Goal: Task Accomplishment & Management: Complete application form

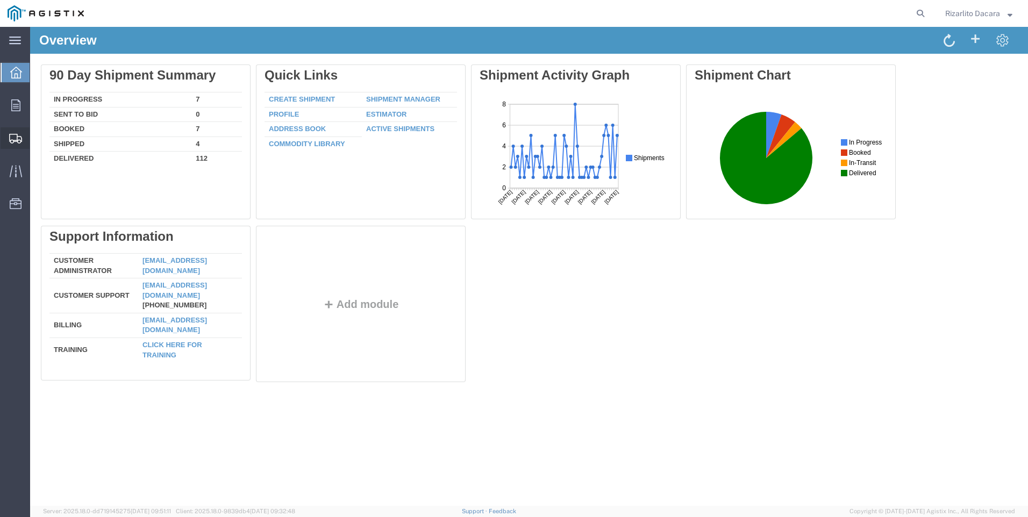
click at [0, 0] on span "Create Shipment" at bounding box center [0, 0] width 0 height 0
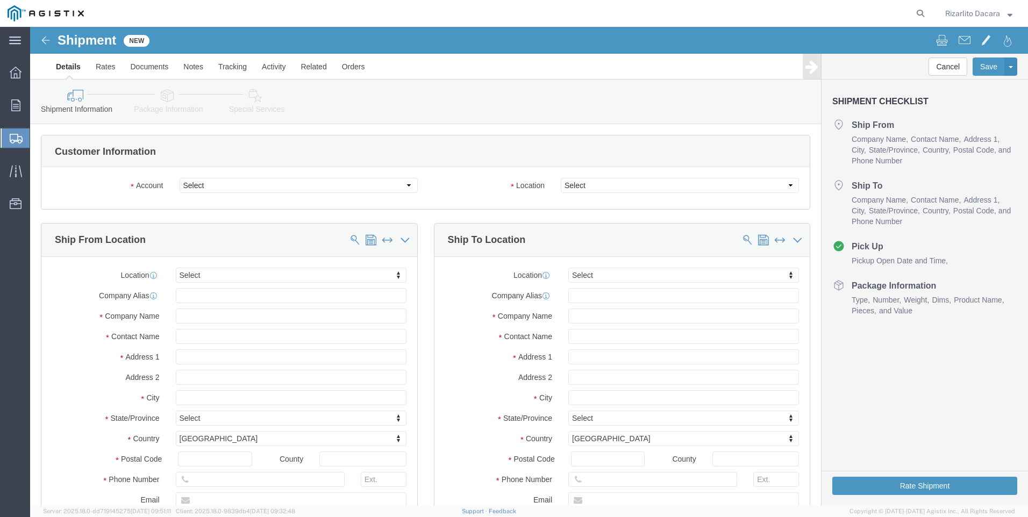
select select
click select "Select MRC Global ([PERSON_NAME] Corp) PG&E"
select select "9596"
click select "Select MRC Global ([PERSON_NAME] Corp) PG&E"
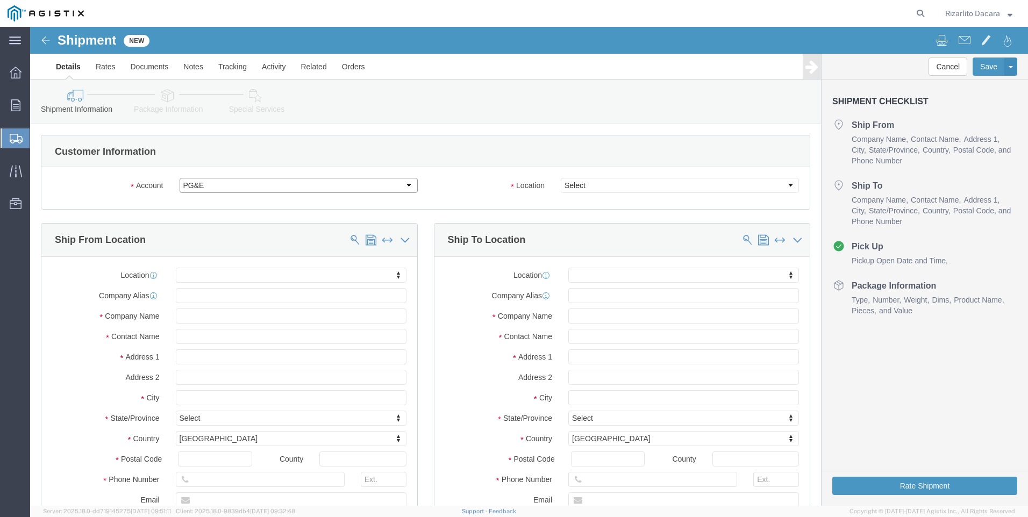
select select "PURCHORD"
select select
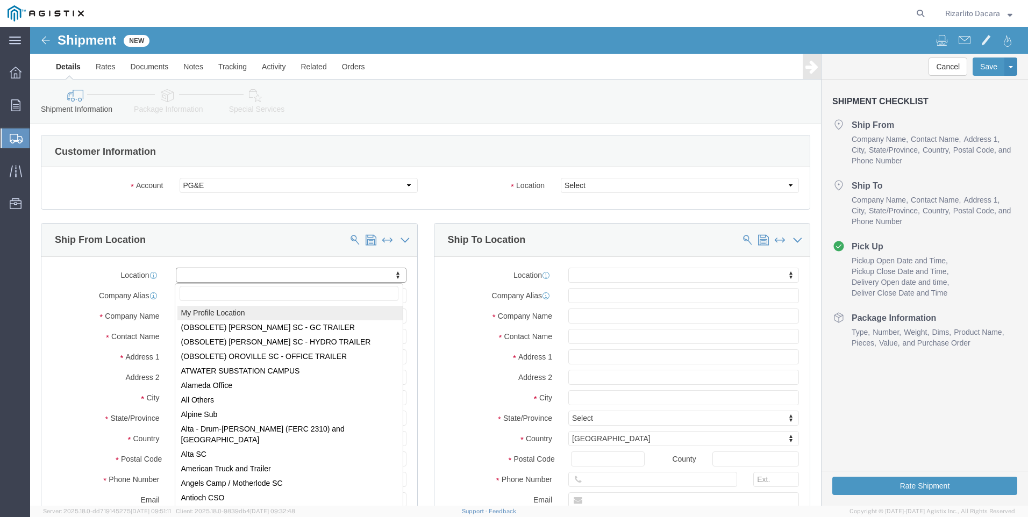
select select "MYPROFILE"
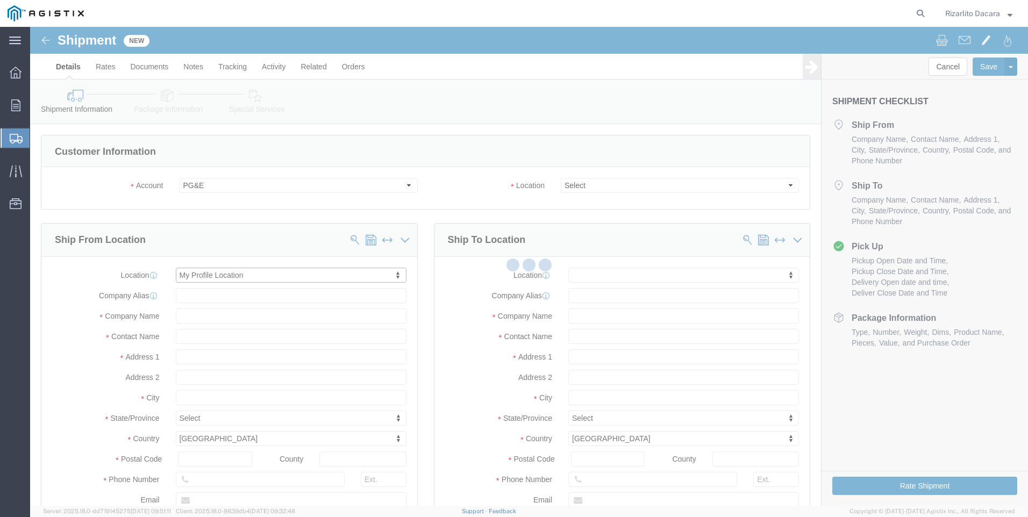
type input "[STREET_ADDRESS][PERSON_NAME]"
type input "93263"
type input "6613916218"
type input "[PERSON_NAME][EMAIL_ADDRESS][DOMAIN_NAME]"
checkbox input "true"
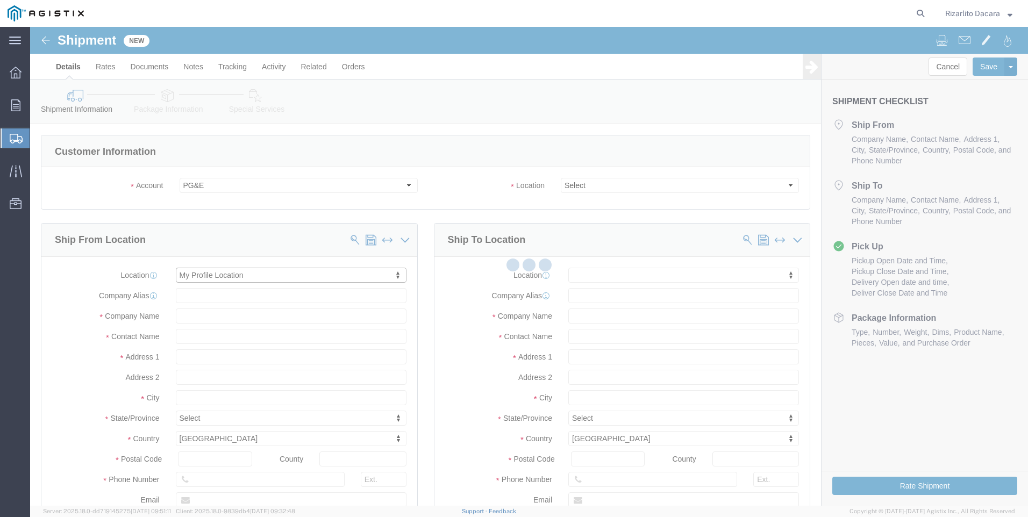
type input "MRC Global ([PERSON_NAME] Corp)"
type input "Rizarlito Dacara"
type input "Shafter"
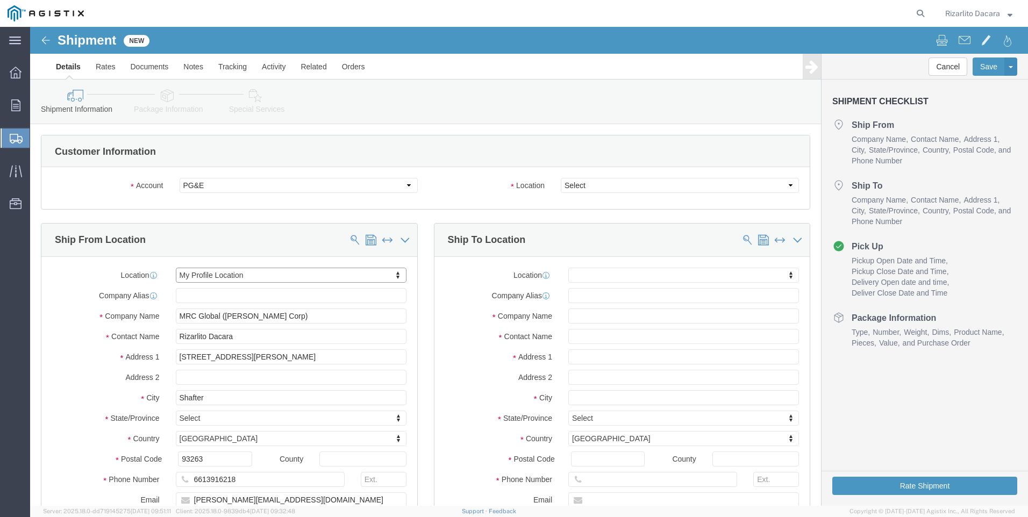
select select "CA"
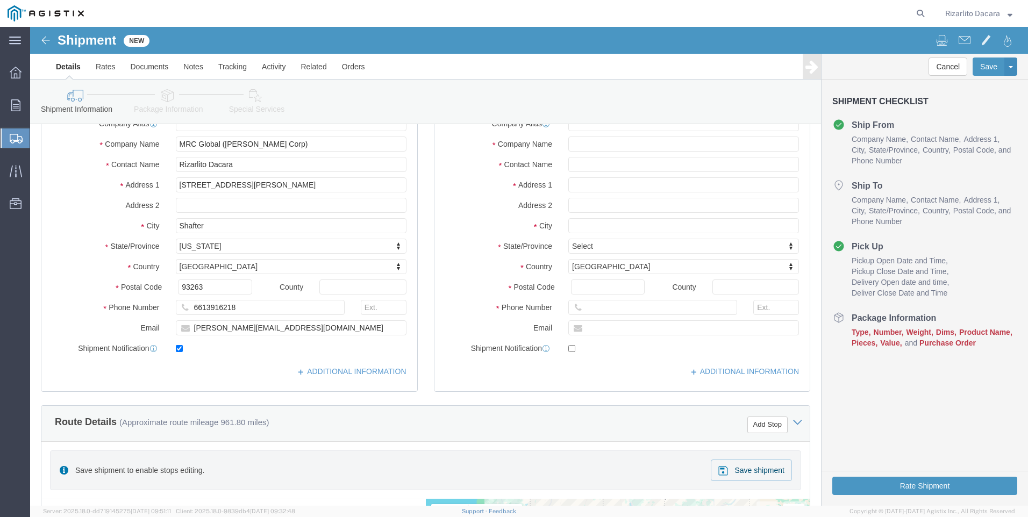
scroll to position [161, 0]
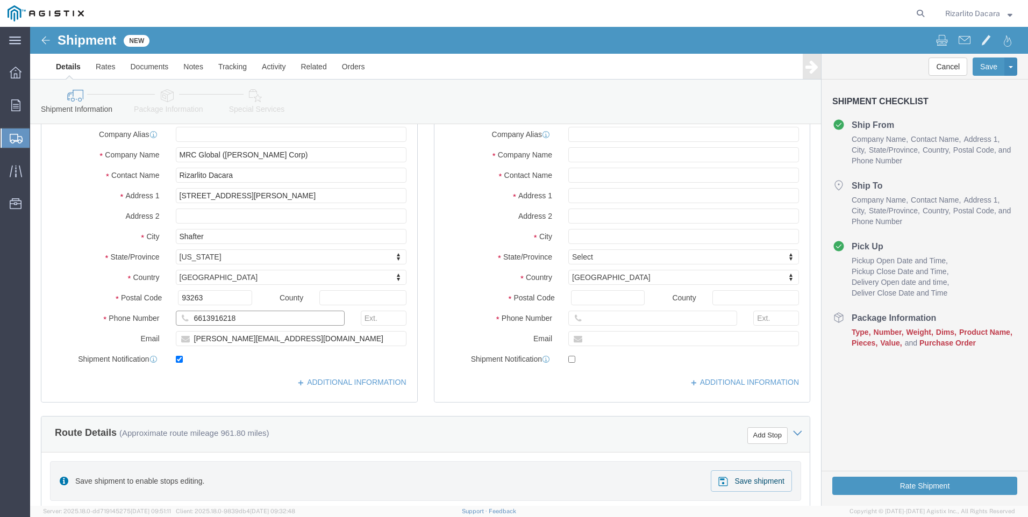
click input "6613916218"
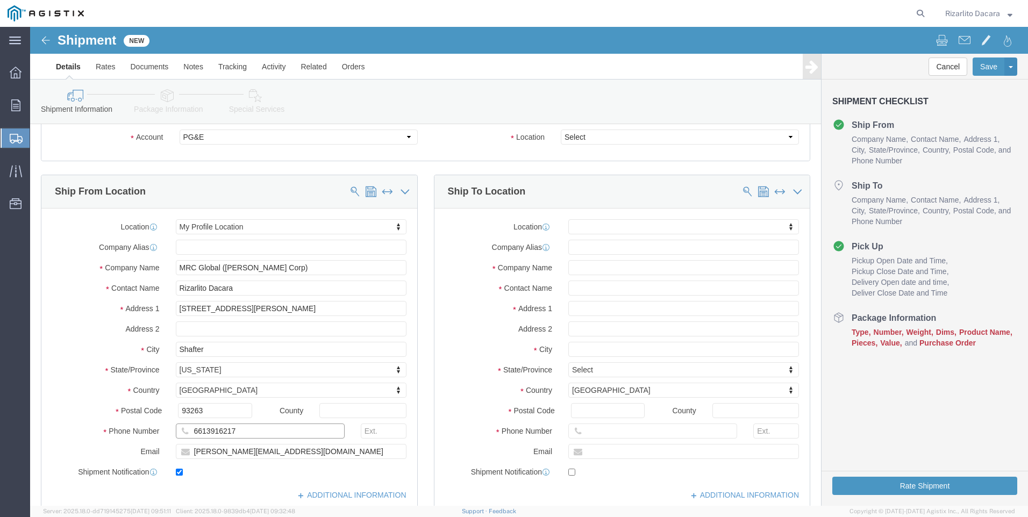
scroll to position [0, 0]
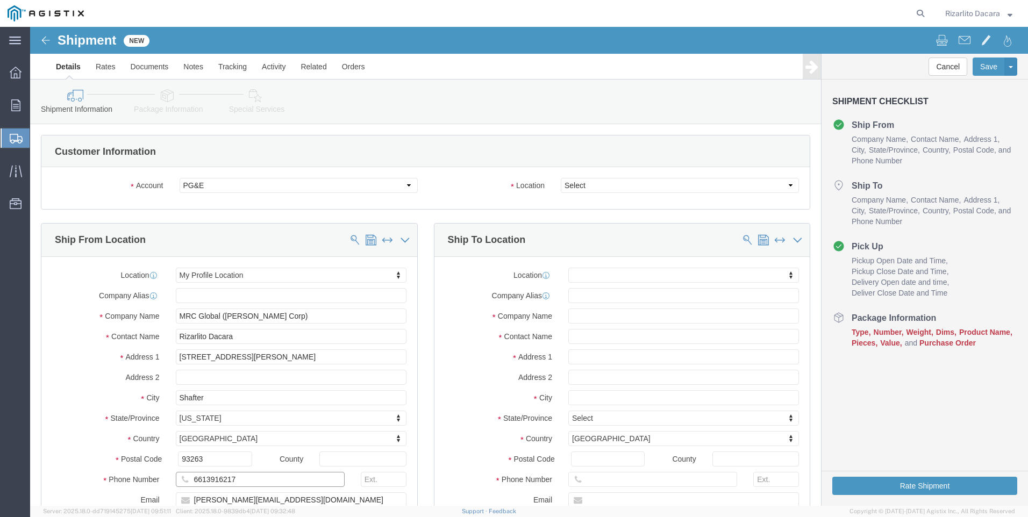
type input "6613916217"
click select "Select All Others [GEOGRAPHIC_DATA] [GEOGRAPHIC_DATA] [GEOGRAPHIC_DATA] [GEOGRA…"
select select "23082"
click select "Select All Others [GEOGRAPHIC_DATA] [GEOGRAPHIC_DATA] [GEOGRAPHIC_DATA] [GEOGRA…"
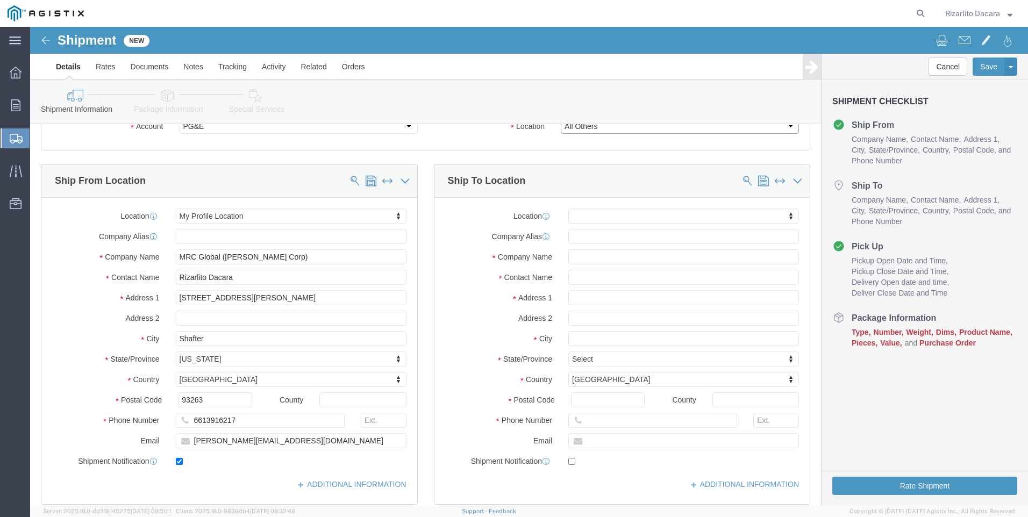
scroll to position [161, 0]
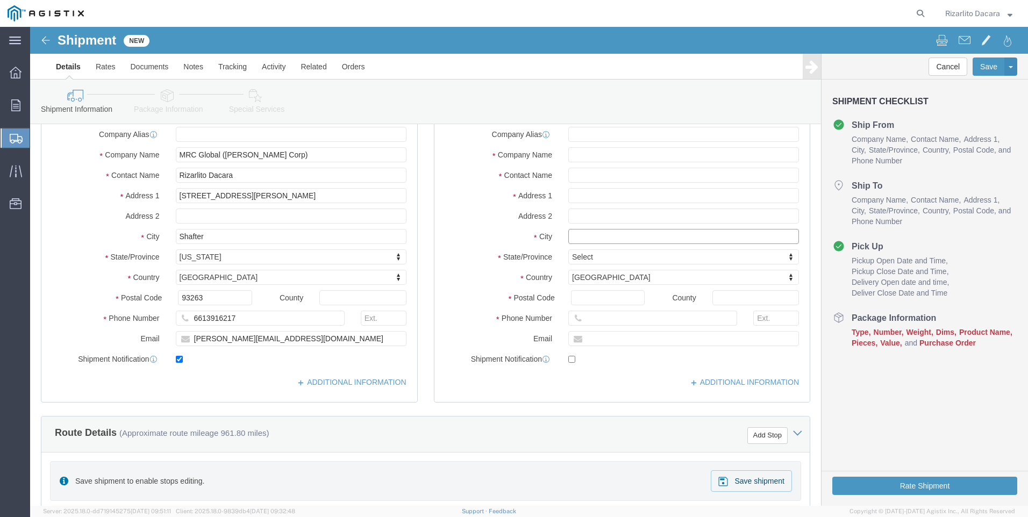
click input "text"
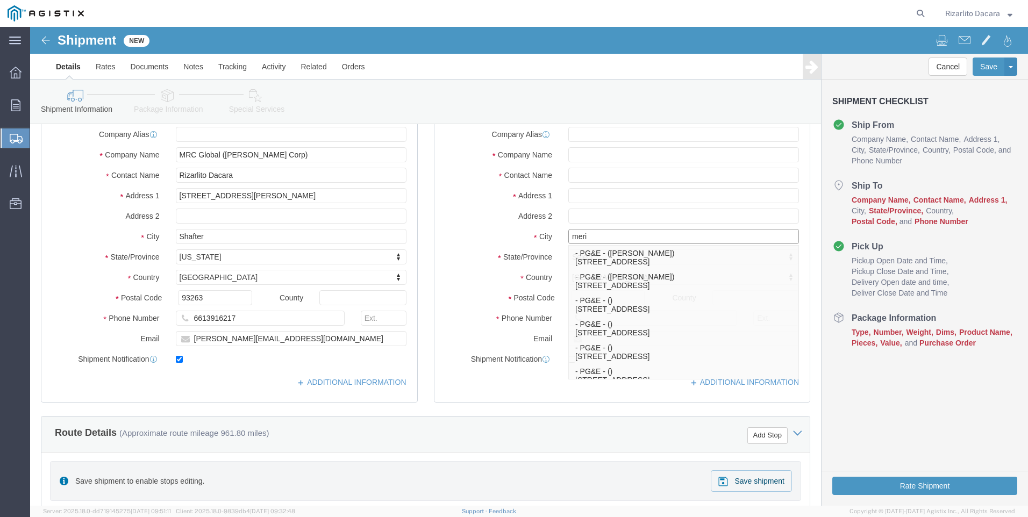
type input "merid"
click p "- PG&E - ([PERSON_NAME]) [STREET_ADDRESS]"
select select
type input "[STREET_ADDRESS]"
type input "95957"
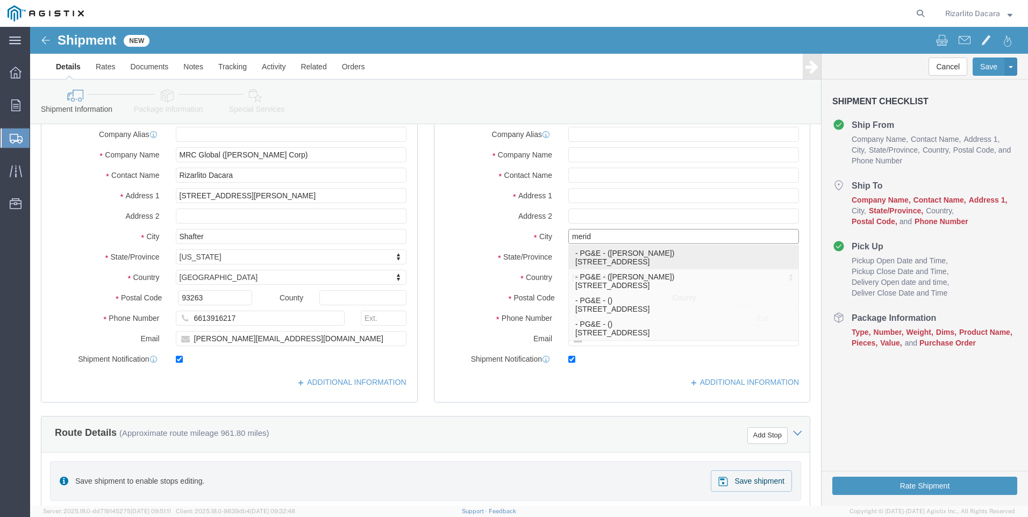
type input "5302156529"
type input "[EMAIL_ADDRESS][DOMAIN_NAME]"
checkbox input "true"
type input "PG&E"
type input "[PERSON_NAME]"
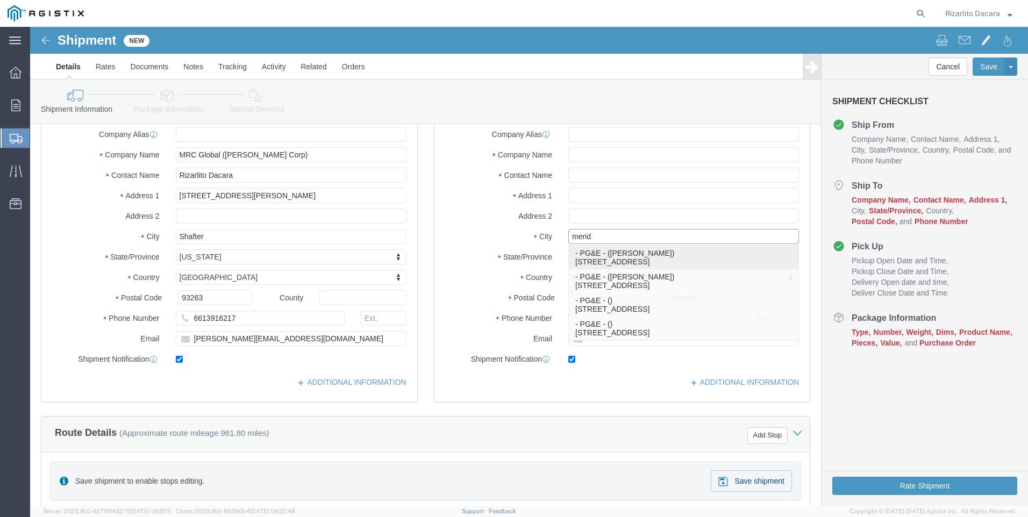
type input "Meridian"
select select "CA"
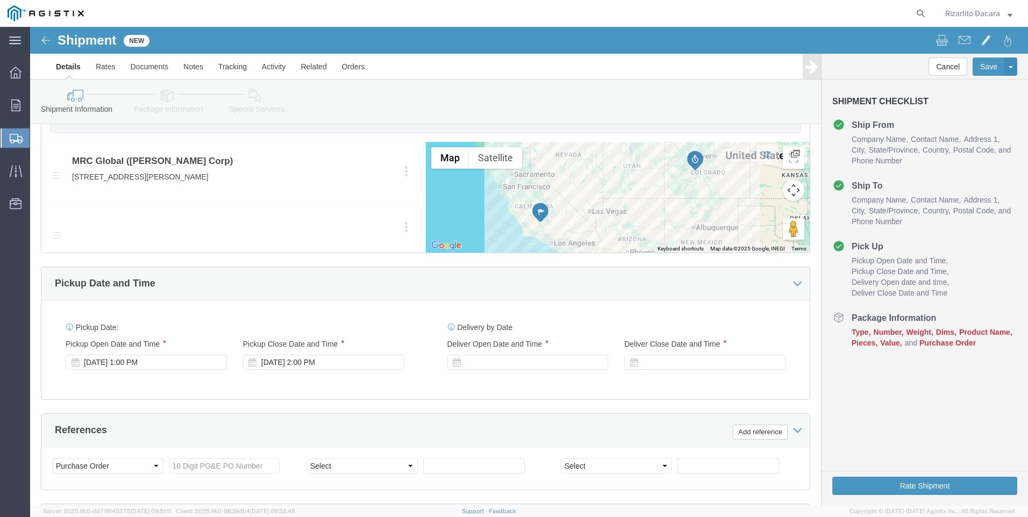
scroll to position [591, 0]
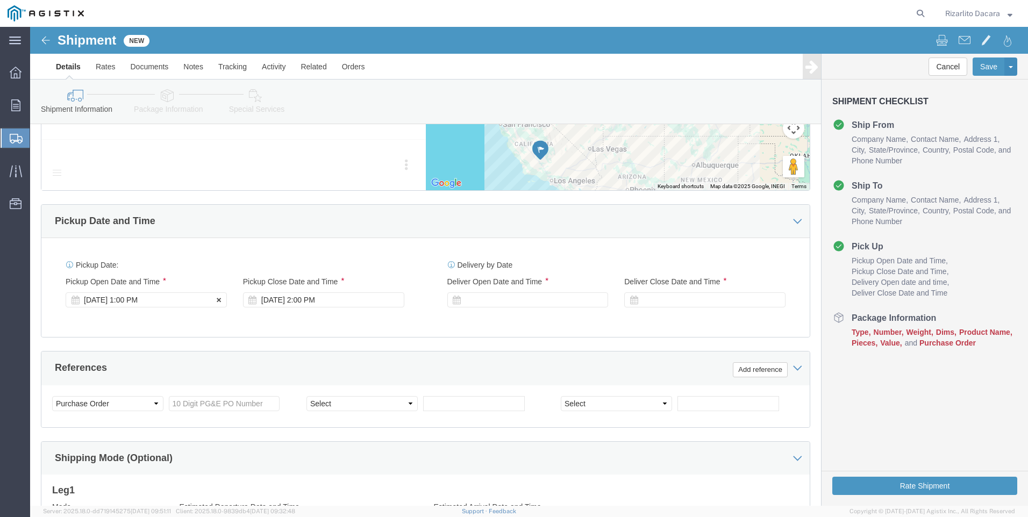
type input "Meridian"
select select
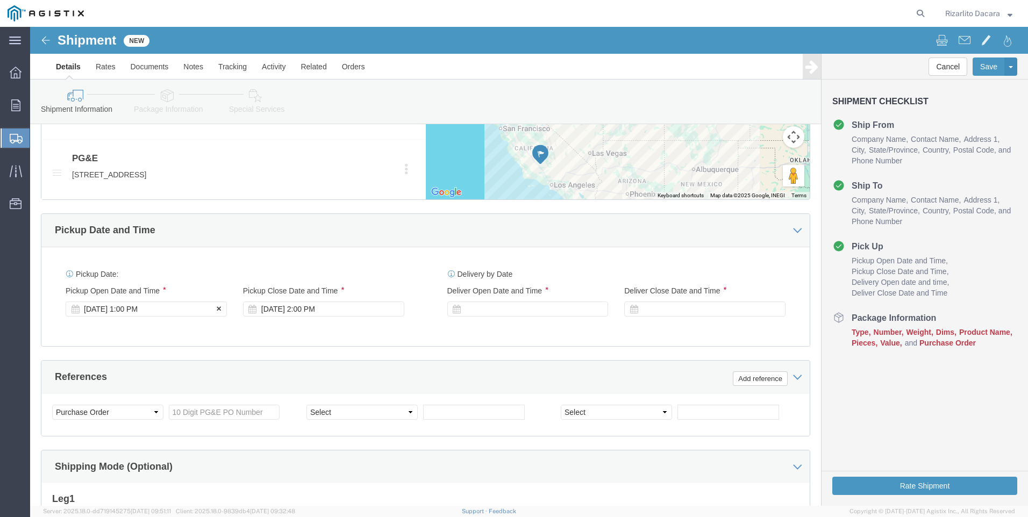
click div "Pickup Start Date Pickup Start Time Pickup Open Date and Time [DATE] 1:00 PM"
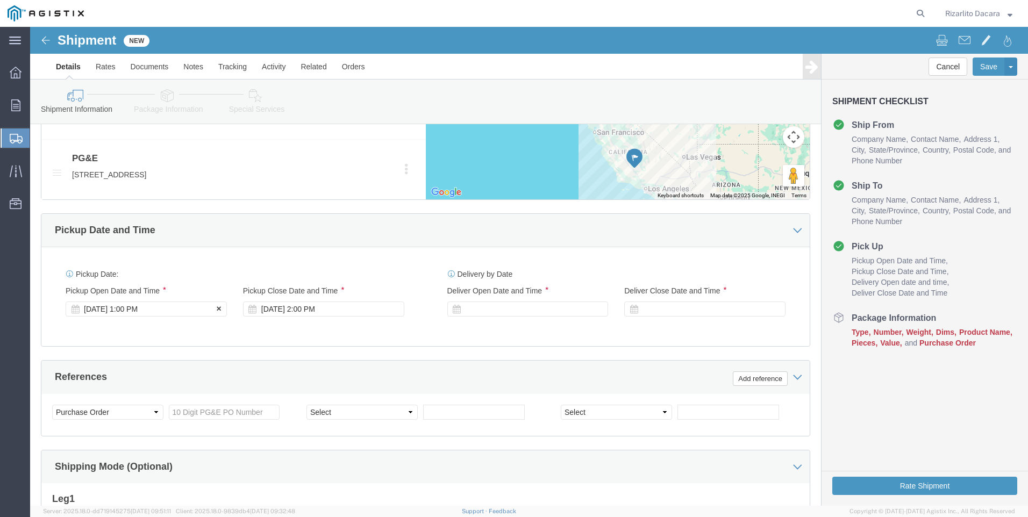
click div "[DATE] 1:00 PM"
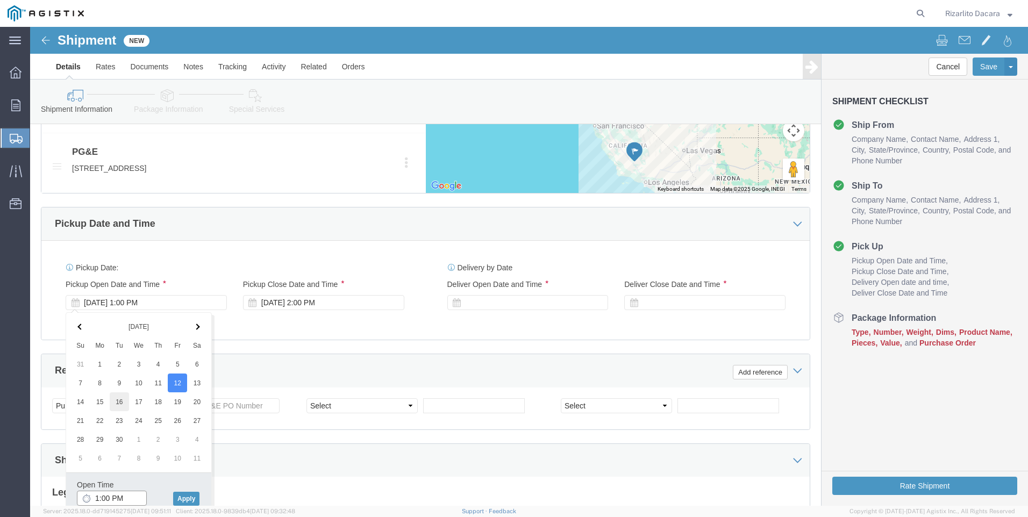
scroll to position [652, 0]
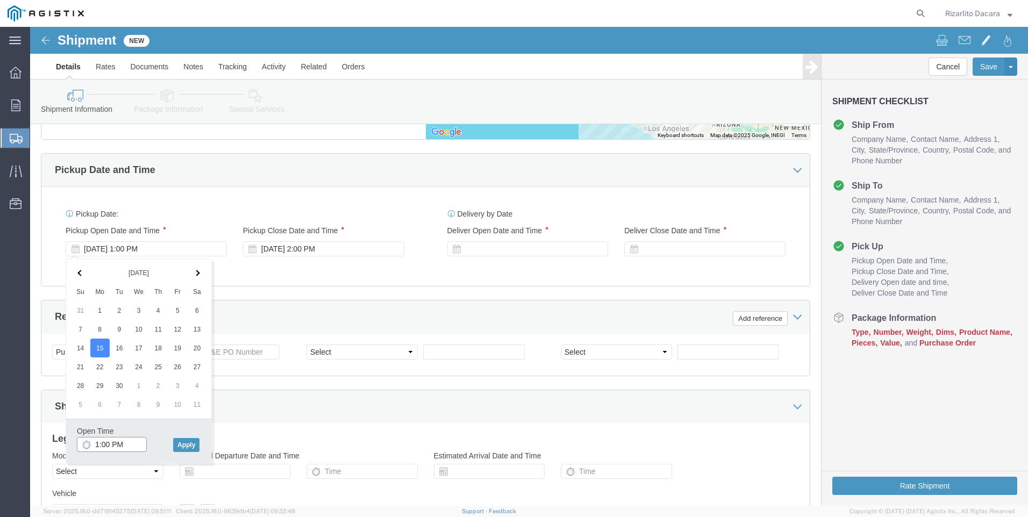
click input "1:00 PM"
type input "7:00 AM"
click button "Apply"
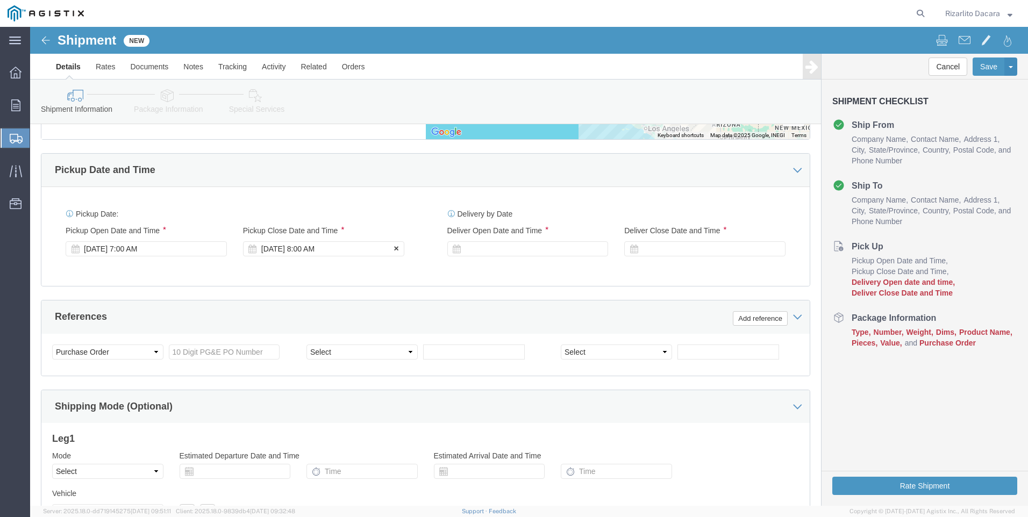
click div "[DATE] 8:00 AM"
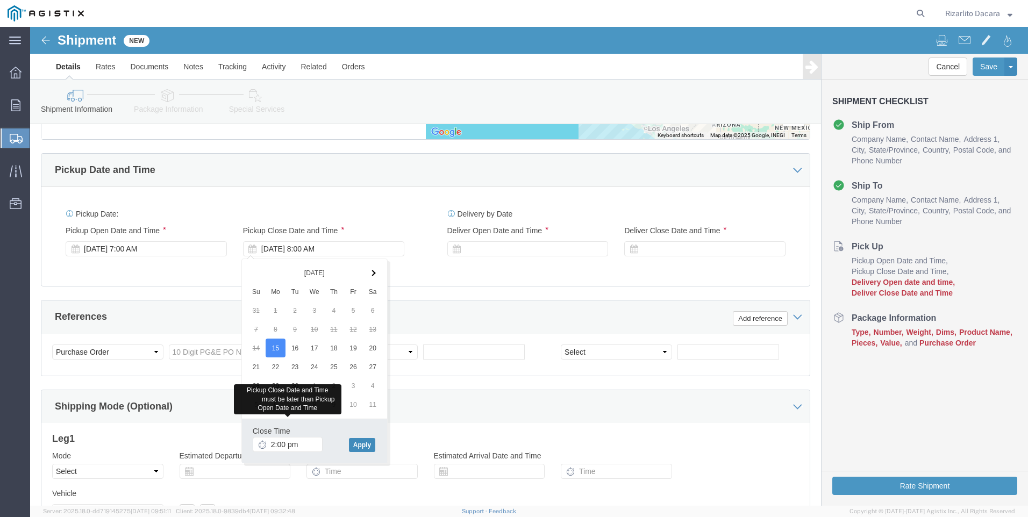
type input "2:00 PM"
click button "Apply"
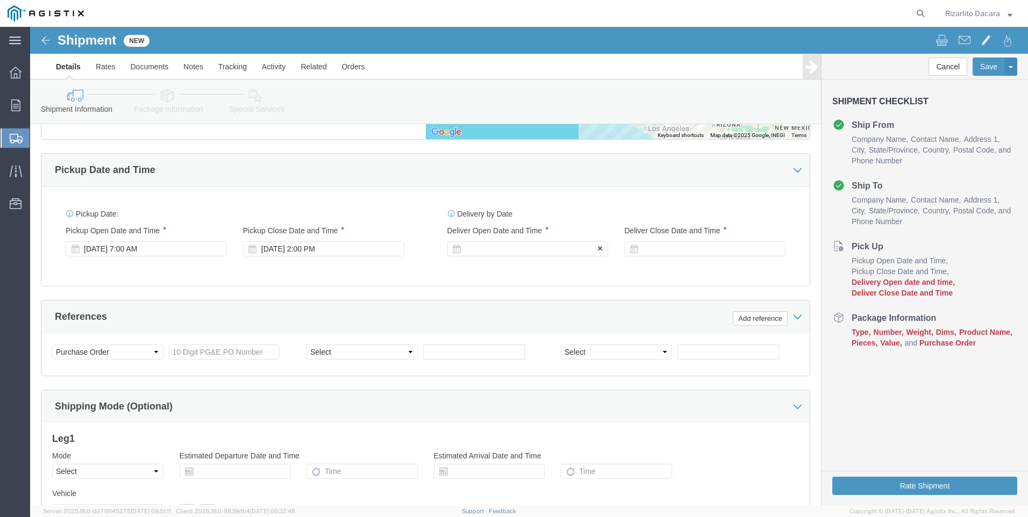
click div
click div "Open Time 3:00 PM [DATE] 3:00 PM - [DATE] 3:00 PM Cancel Apply"
click input "3:00 PM"
type input "7:00 AM"
click button "Apply"
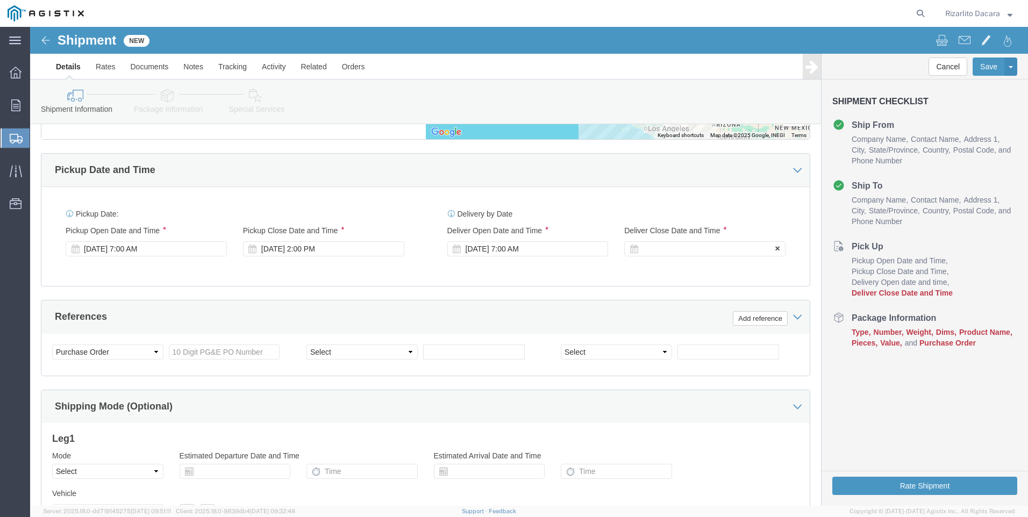
click div
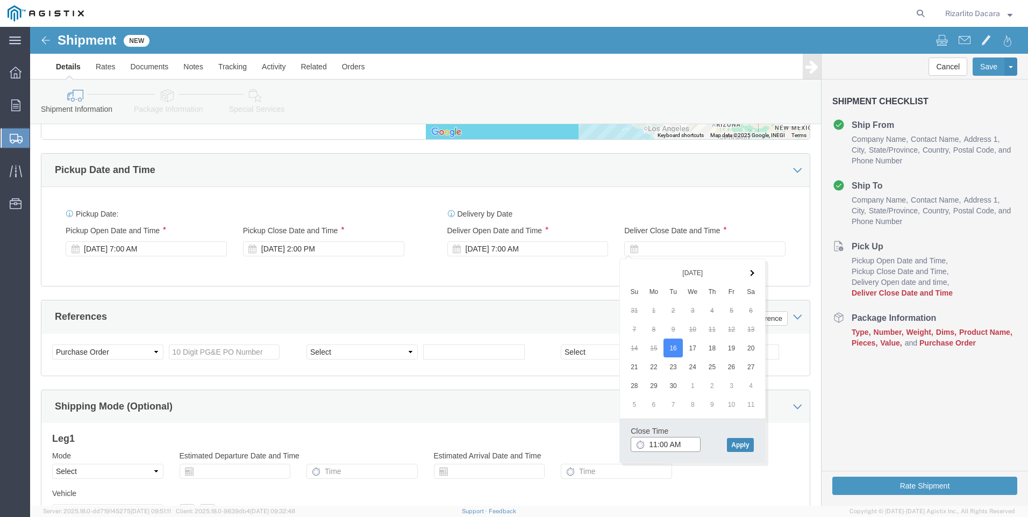
type input "11:00 AM"
click button "Apply"
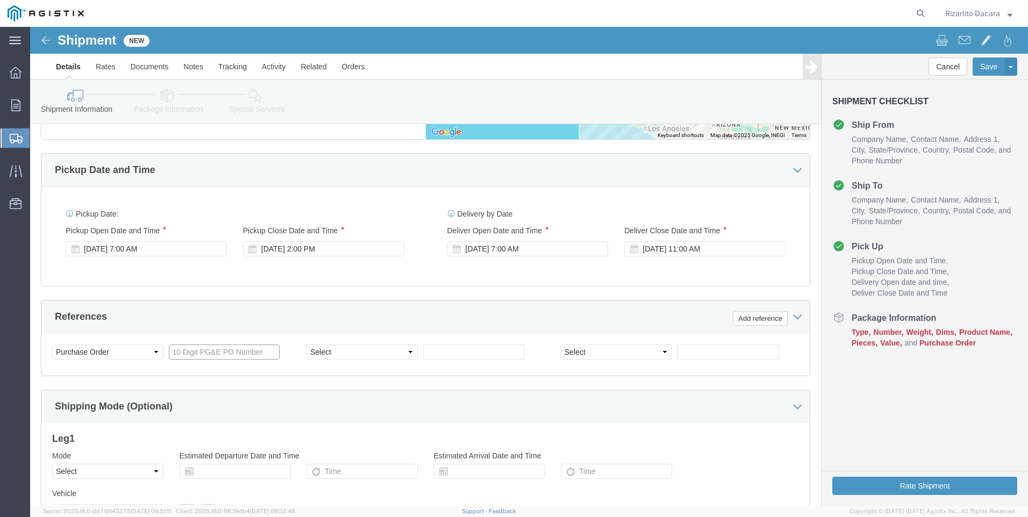
click input "text"
type input "3501420008"
click select "Select Account Type Activity ID Airline Appointment Number ASN Batch Request # …"
select select "SALEORDR"
click select "Select Account Type Activity ID Airline Appointment Number ASN Batch Request # …"
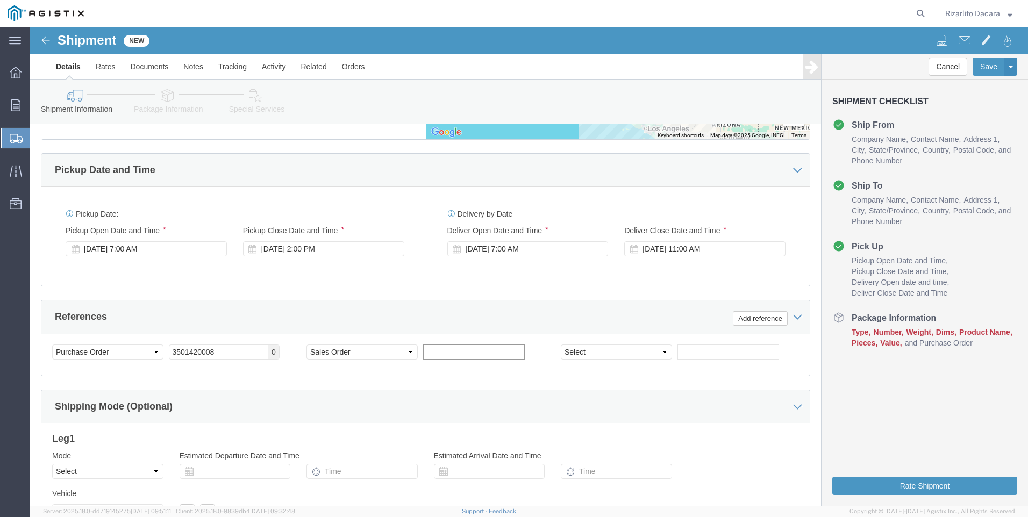
click input "text"
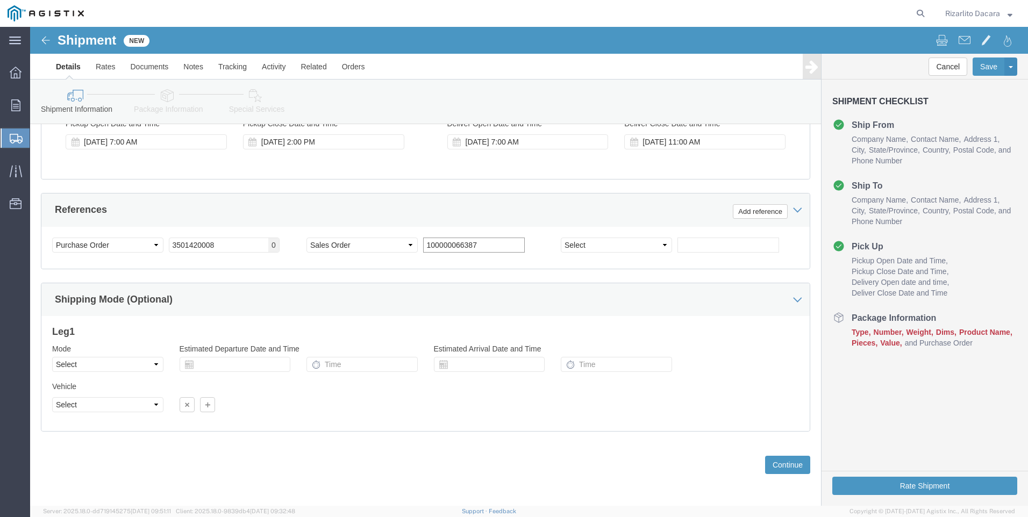
scroll to position [760, 0]
type input "100000066387"
click button "Continue"
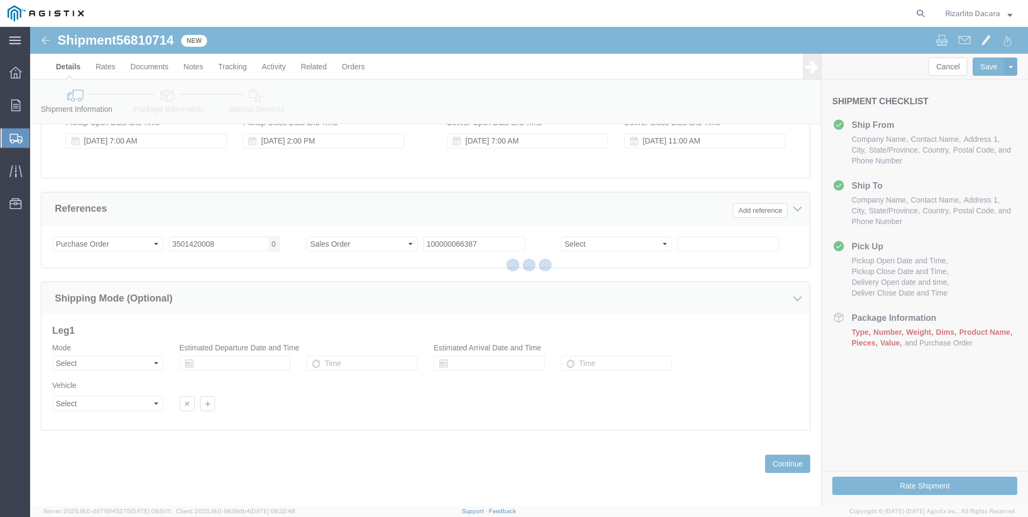
select select "21483"
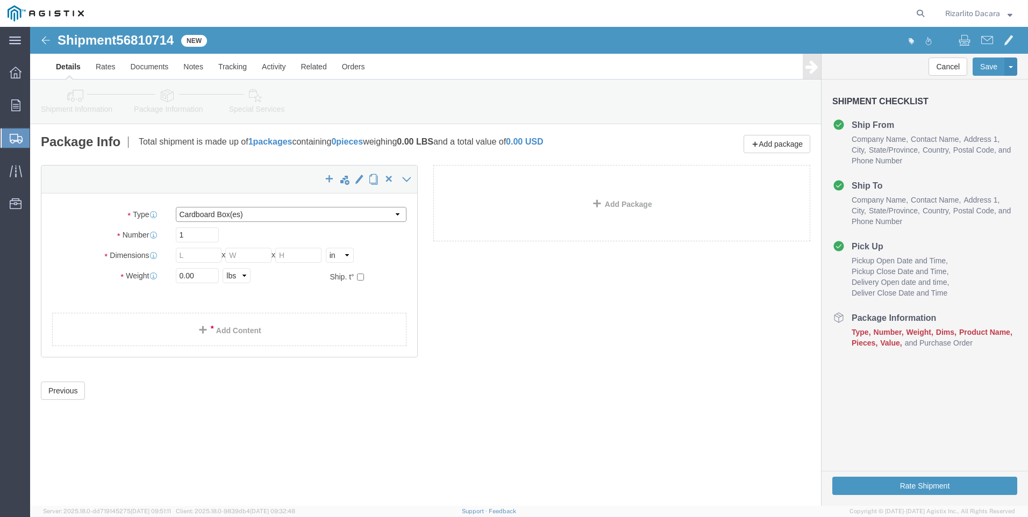
click select "Select Bulk Bundle(s) Cardboard Box(es) Carton(s) Crate(s) Drum(s) (Fiberboard)…"
select select "PSNS"
click select "Select Bulk Bundle(s) Cardboard Box(es) Carton(s) Crate(s) Drum(s) (Fiberboard)…"
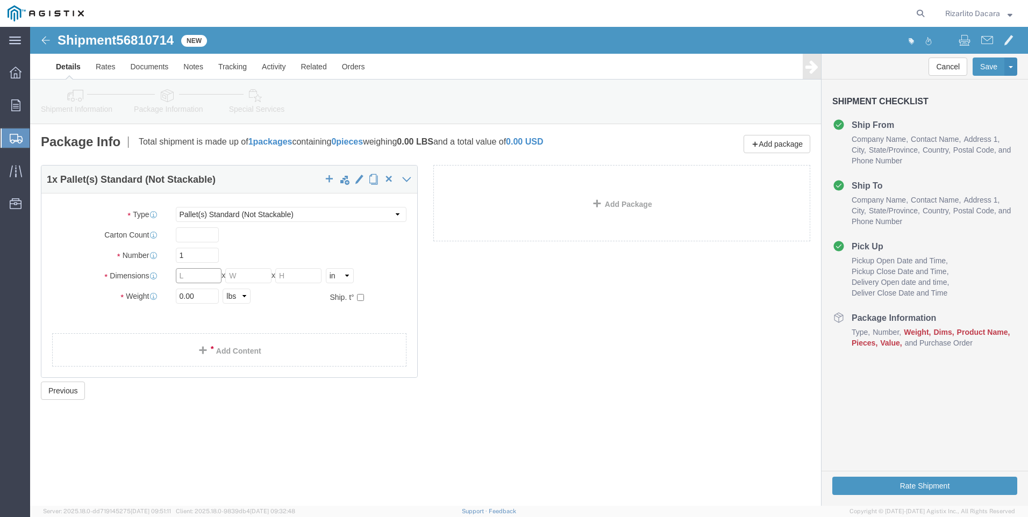
click input "text"
type input "48"
type input "40"
type input "6"
type input "120"
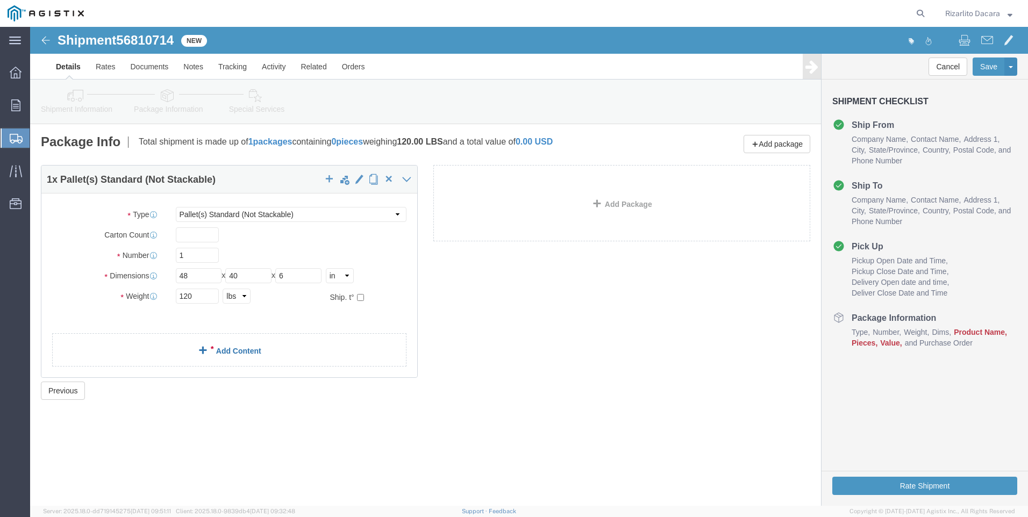
click span
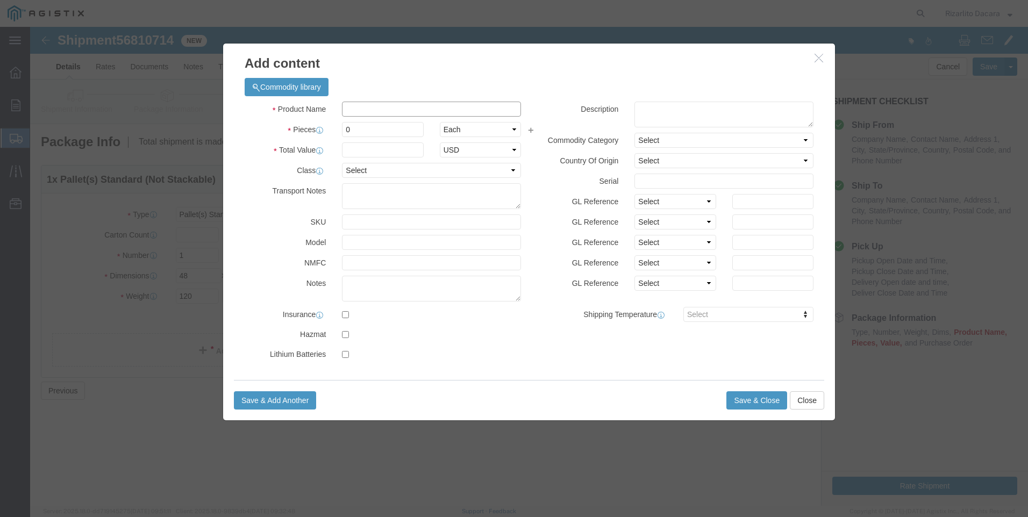
click input "text"
type input "4" 600# blind flange rf with 1/2 tap"
click input "0"
type input "2"
click input "text"
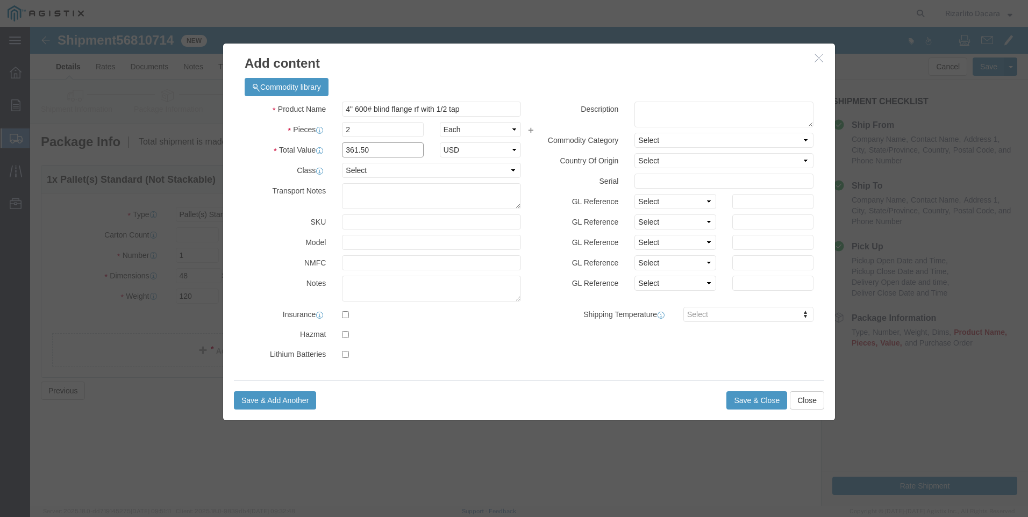
type input "361.50"
click select "Select 50 55 60 65 70 85 92.5 100 125 175 250 300 400"
select select "60"
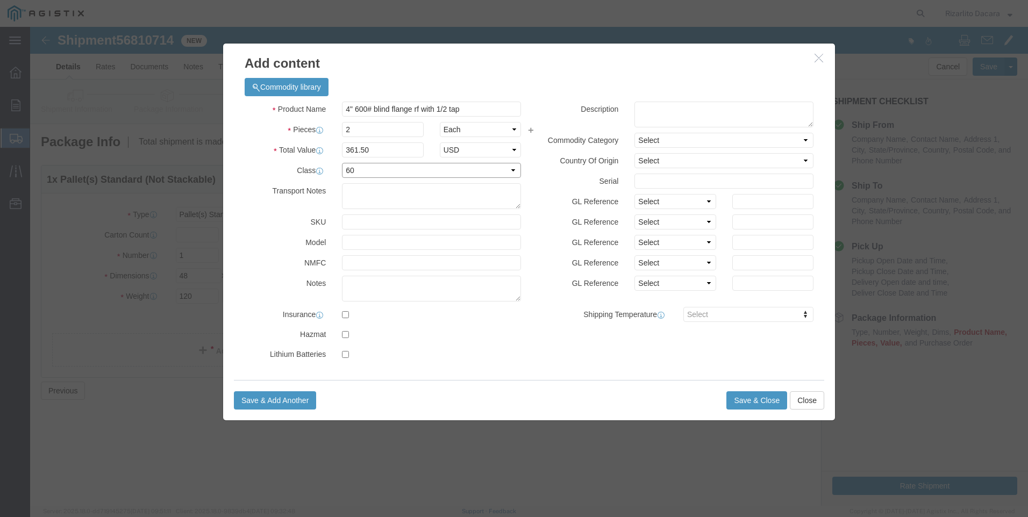
click select "Select 50 55 60 65 70 85 92.5 100 125 175 250 300 400"
click button "Save & Close"
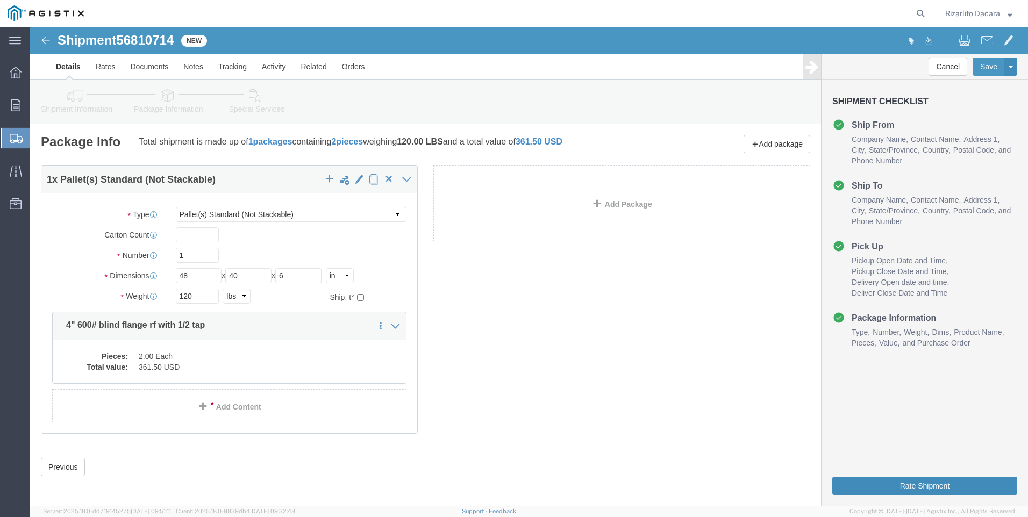
click button "Rate Shipment"
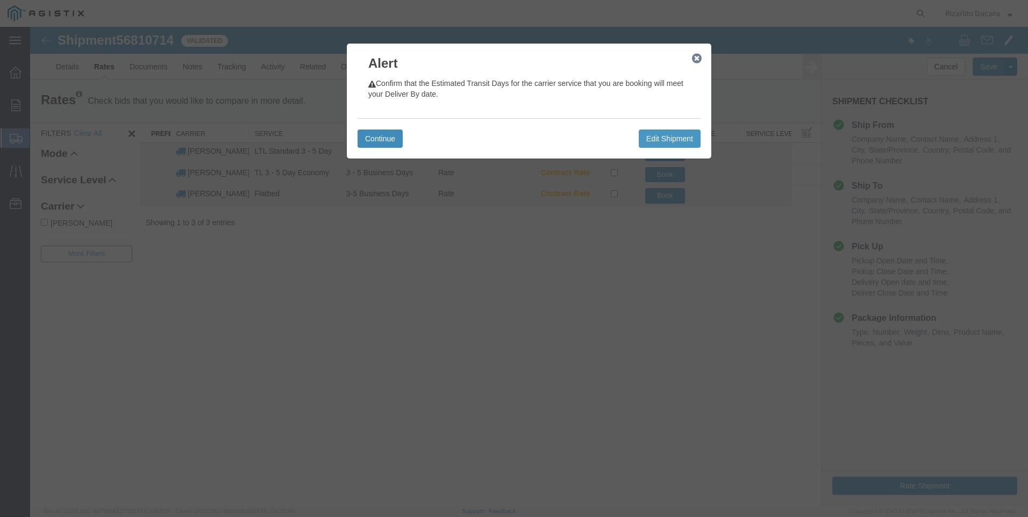
click at [390, 139] on button "Continue" at bounding box center [379, 139] width 45 height 18
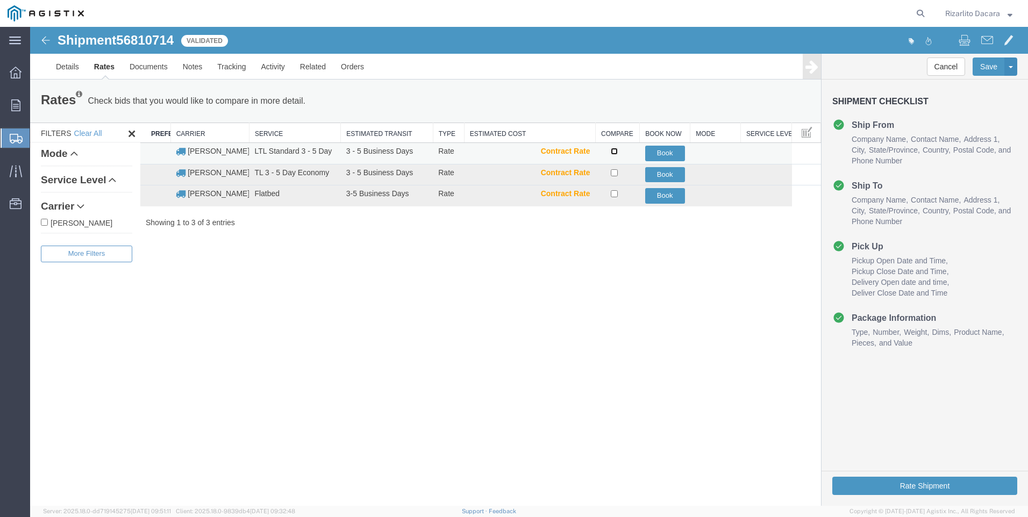
click at [617, 151] on input "checkbox" at bounding box center [614, 151] width 7 height 7
checkbox input "true"
click at [665, 151] on button "Book" at bounding box center [665, 154] width 40 height 16
